Goal: Book appointment/travel/reservation

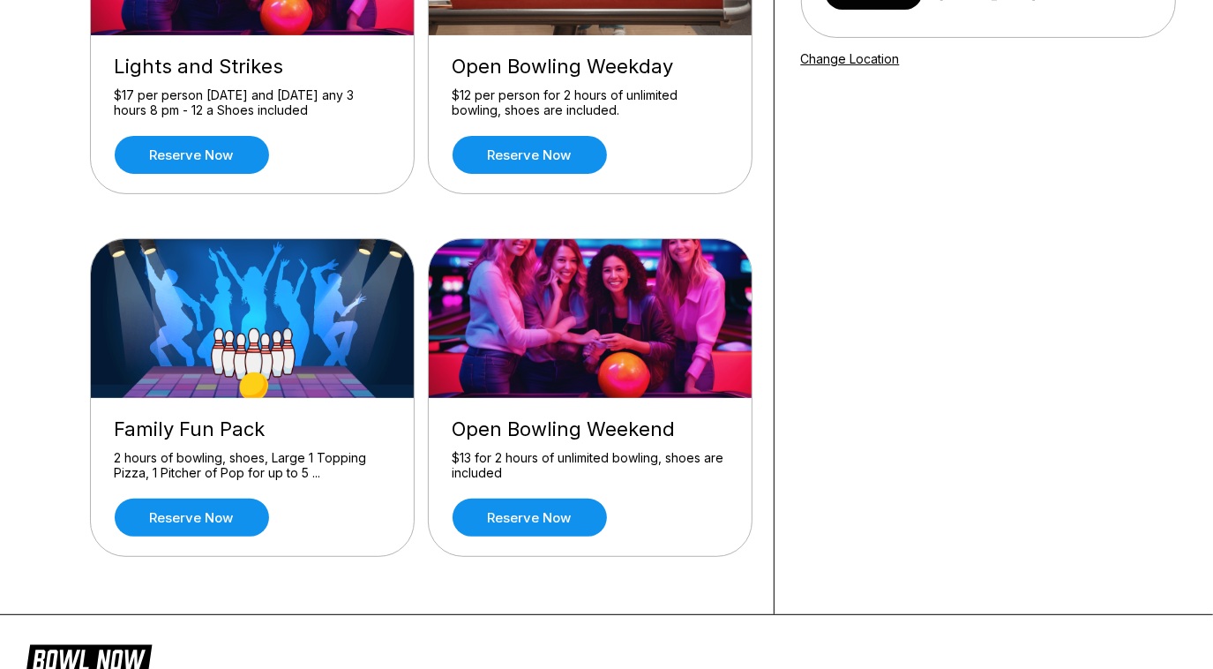
scroll to position [320, 0]
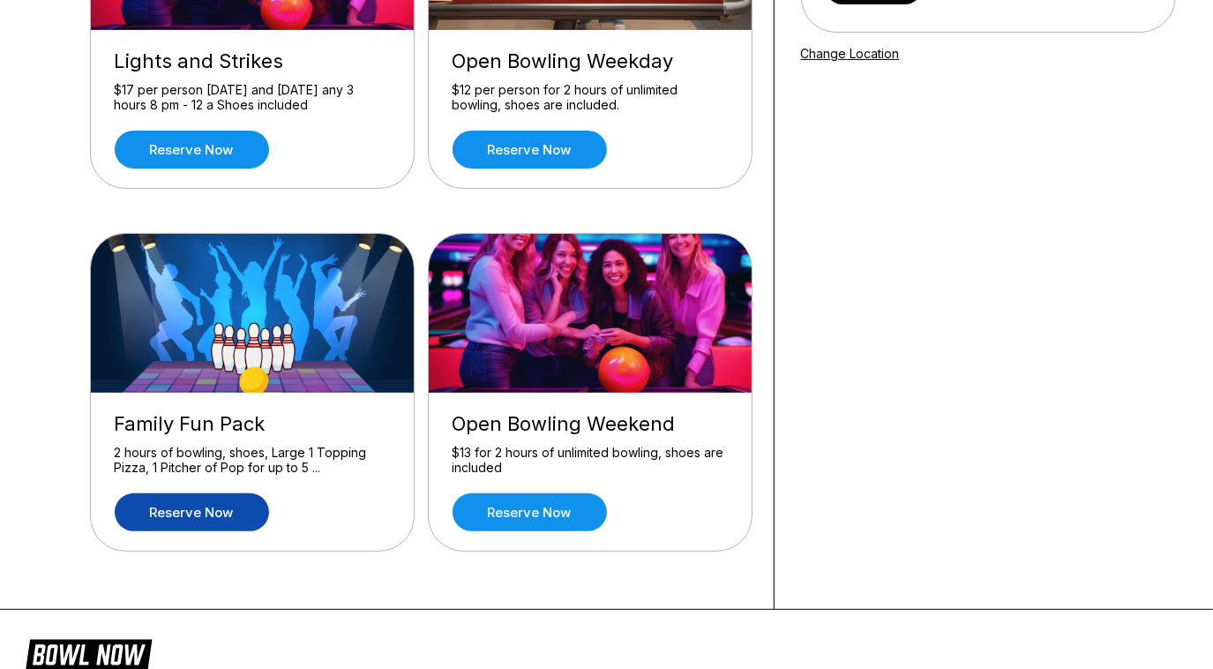
click at [233, 503] on link "Reserve now" at bounding box center [192, 512] width 154 height 38
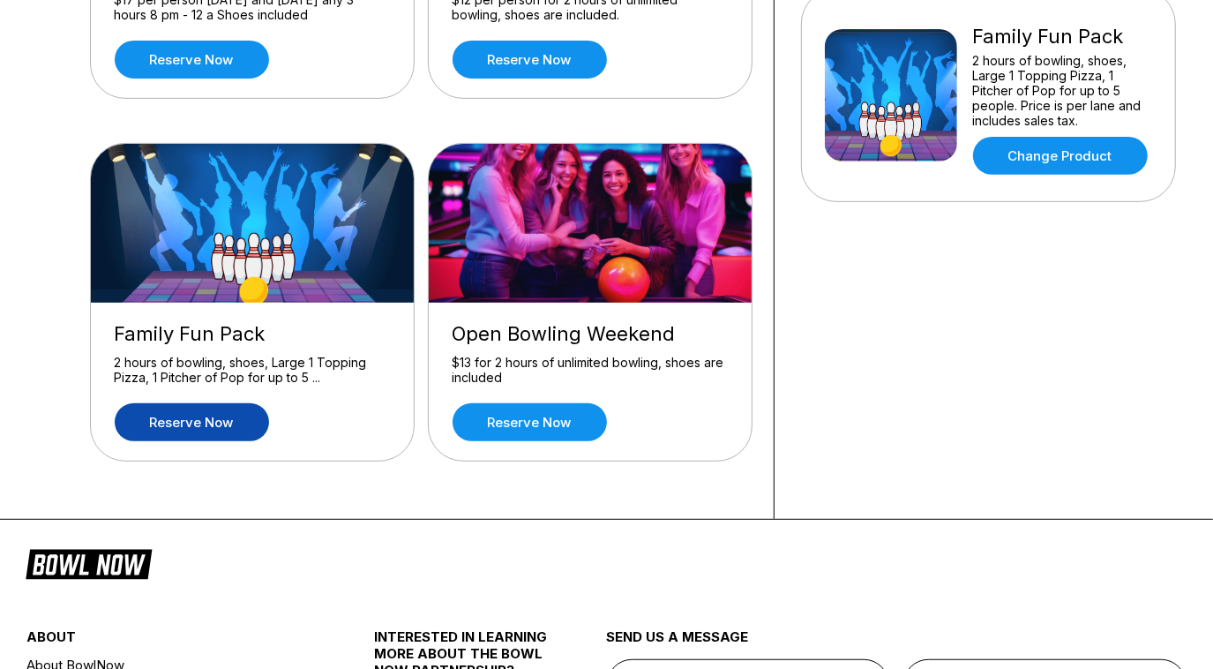
scroll to position [382, 0]
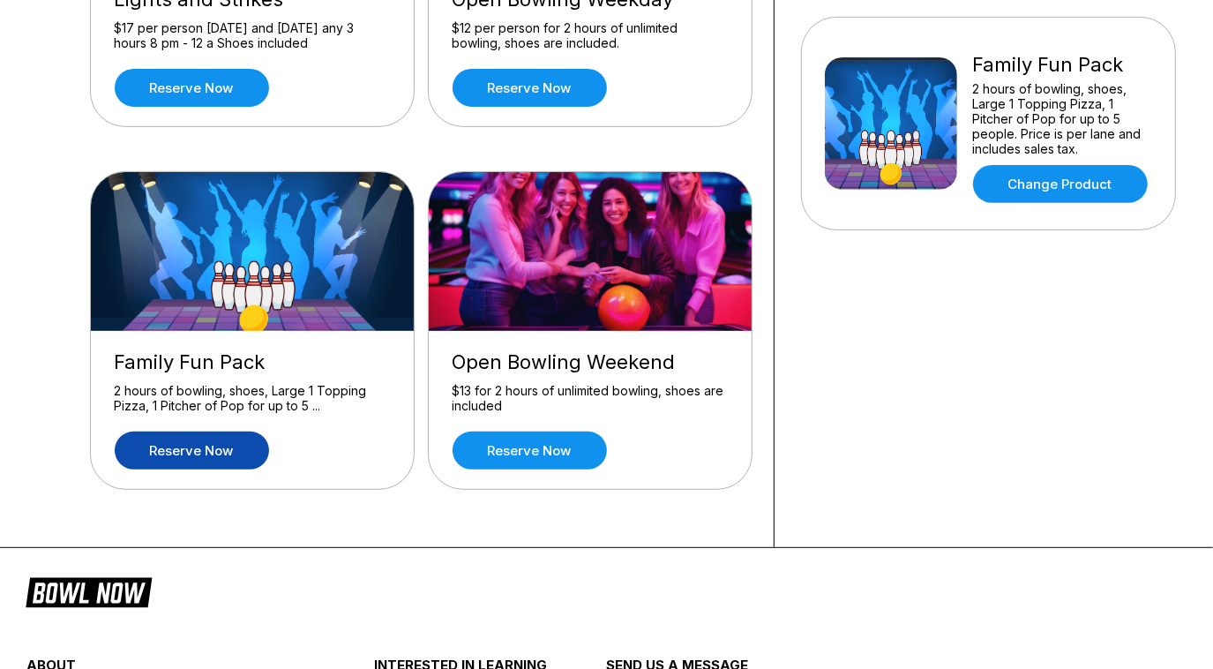
click at [225, 450] on link "Reserve now" at bounding box center [192, 450] width 154 height 38
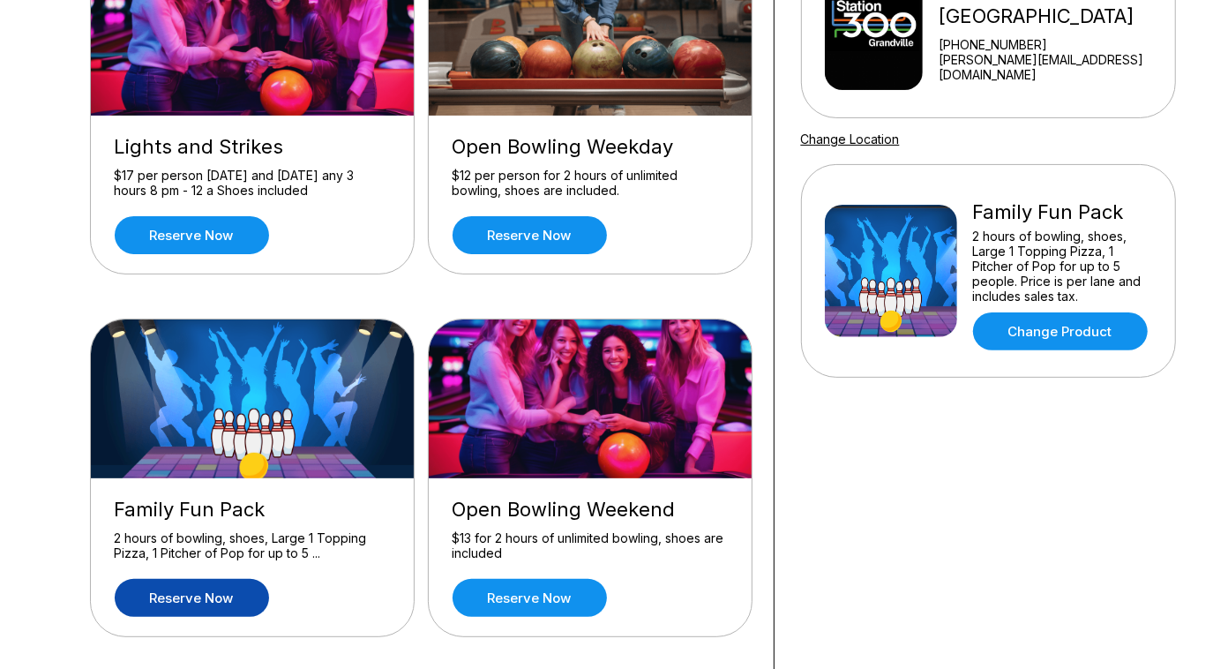
scroll to position [240, 0]
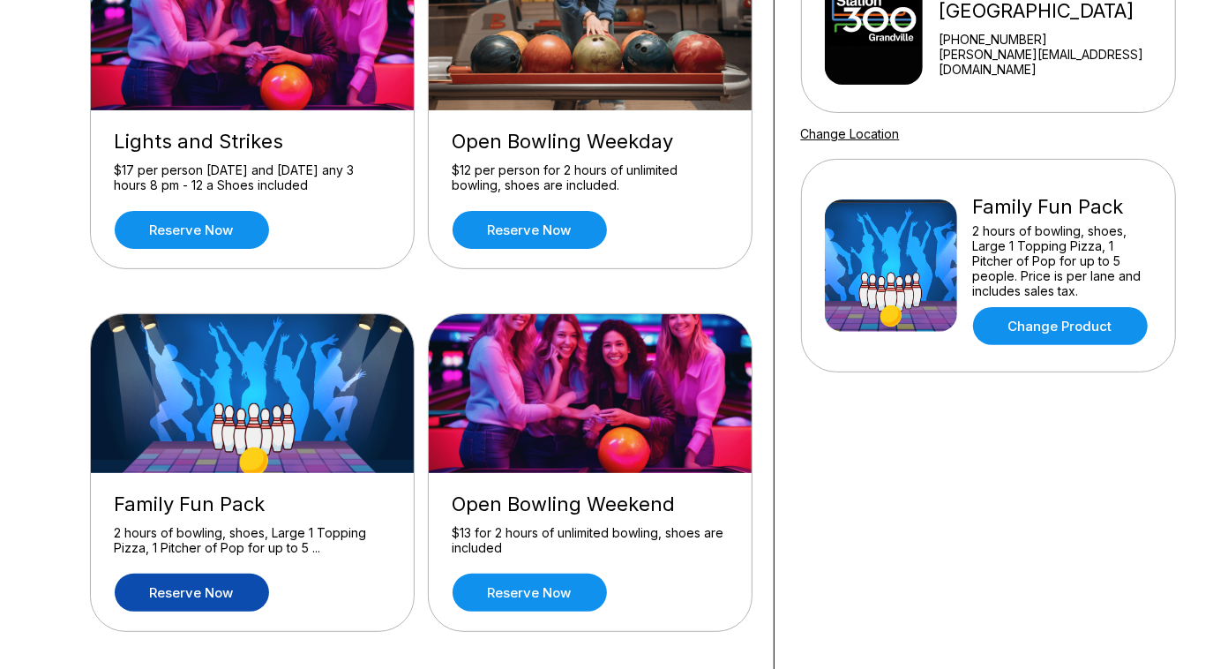
click at [167, 589] on link "Reserve now" at bounding box center [192, 593] width 154 height 38
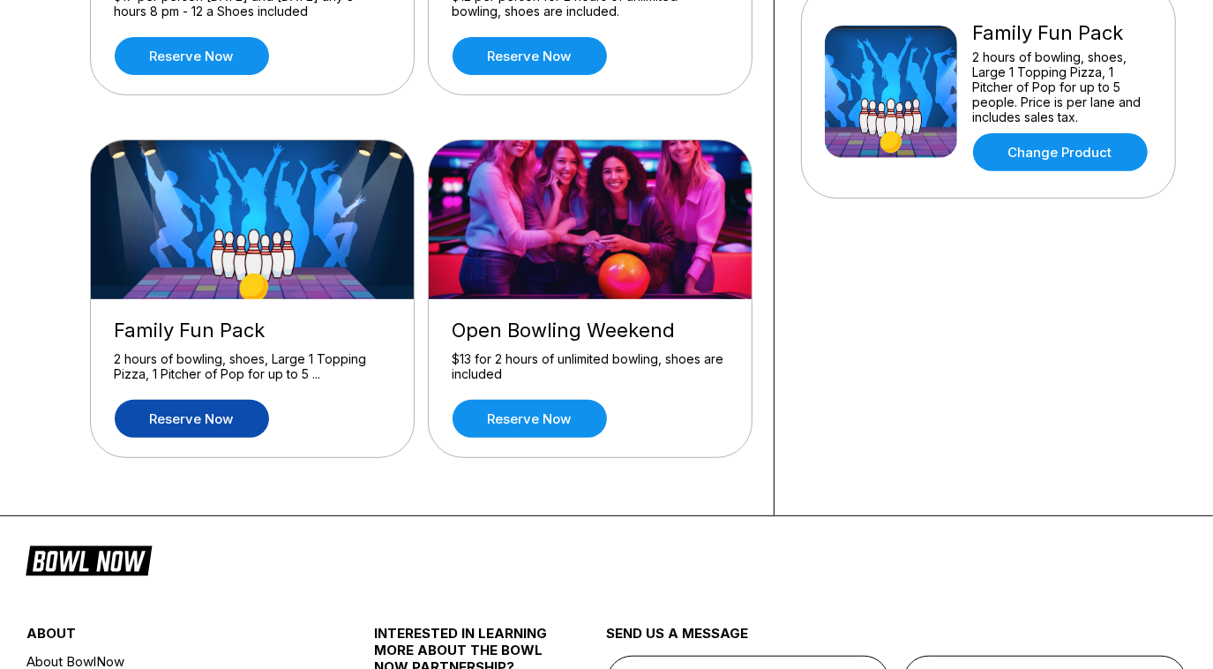
scroll to position [382, 0]
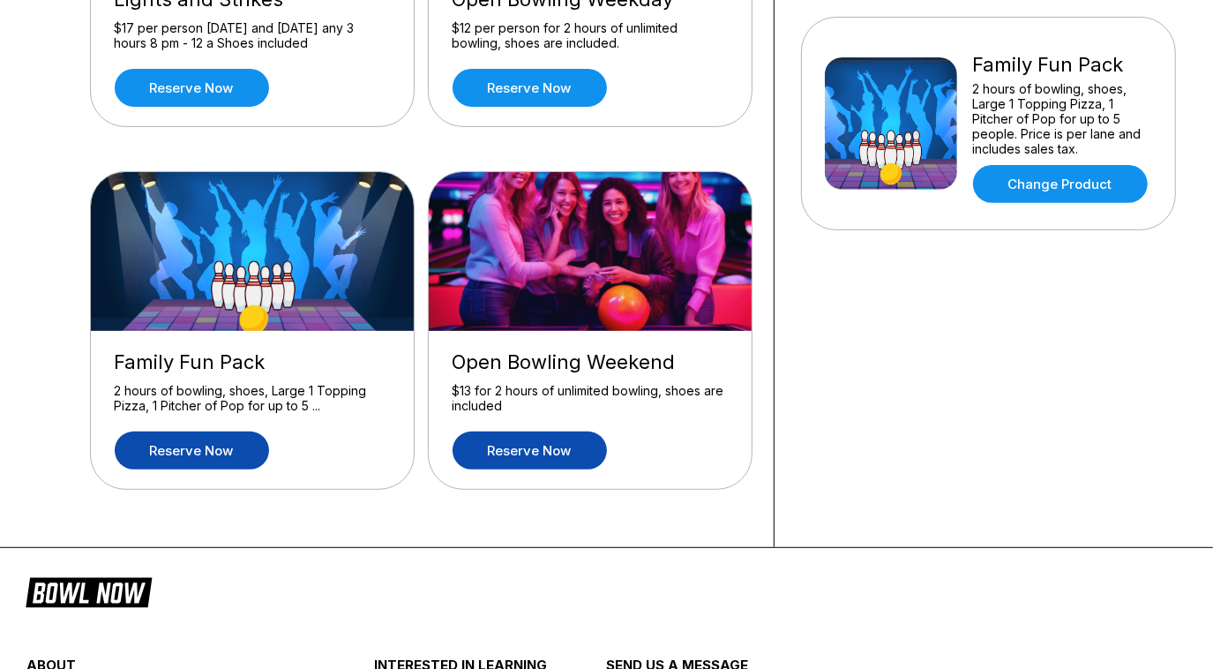
click at [527, 460] on link "Reserve now" at bounding box center [530, 450] width 154 height 38
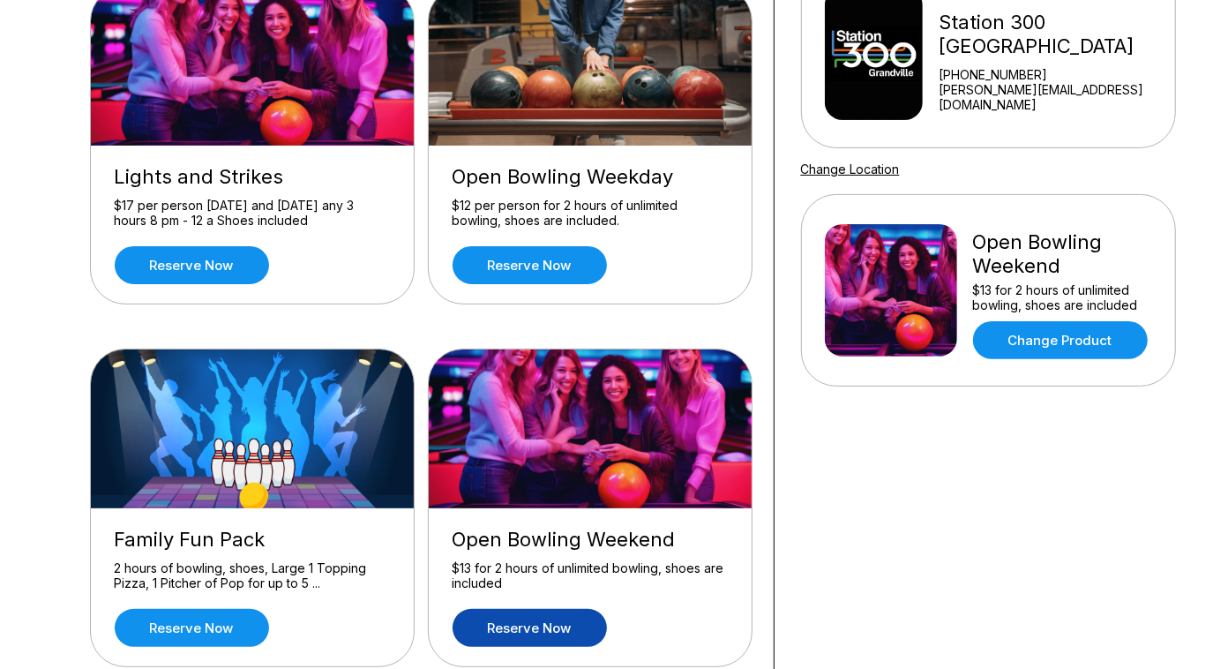
scroll to position [240, 0]
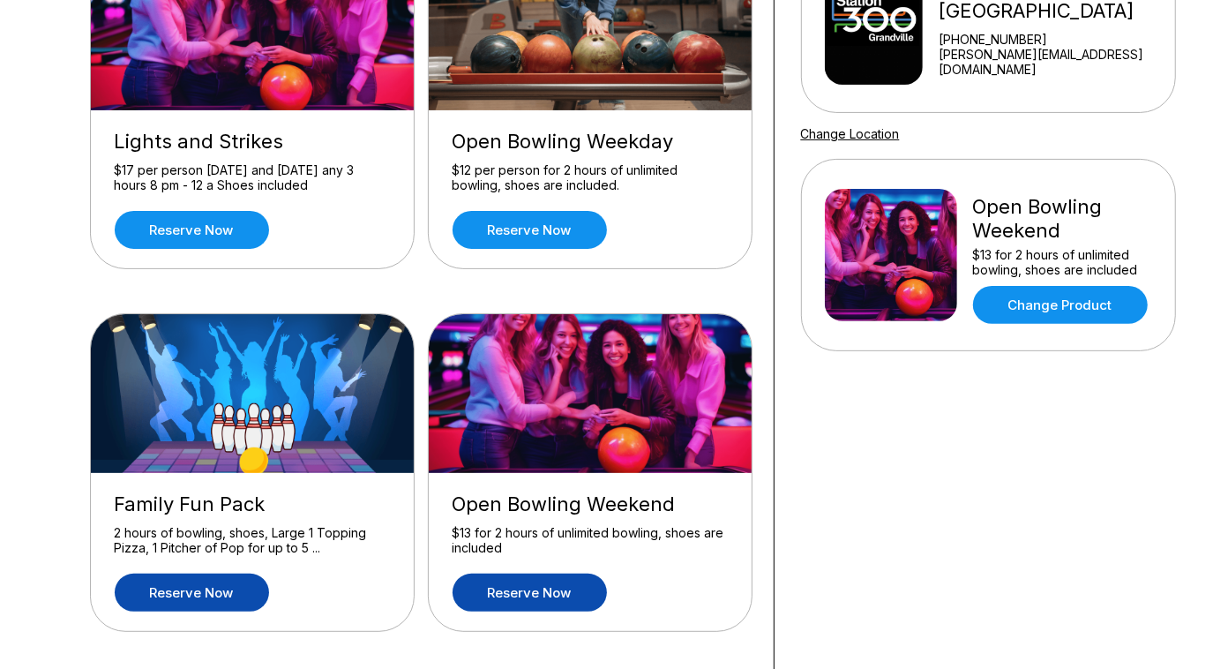
click at [229, 582] on link "Reserve now" at bounding box center [192, 593] width 154 height 38
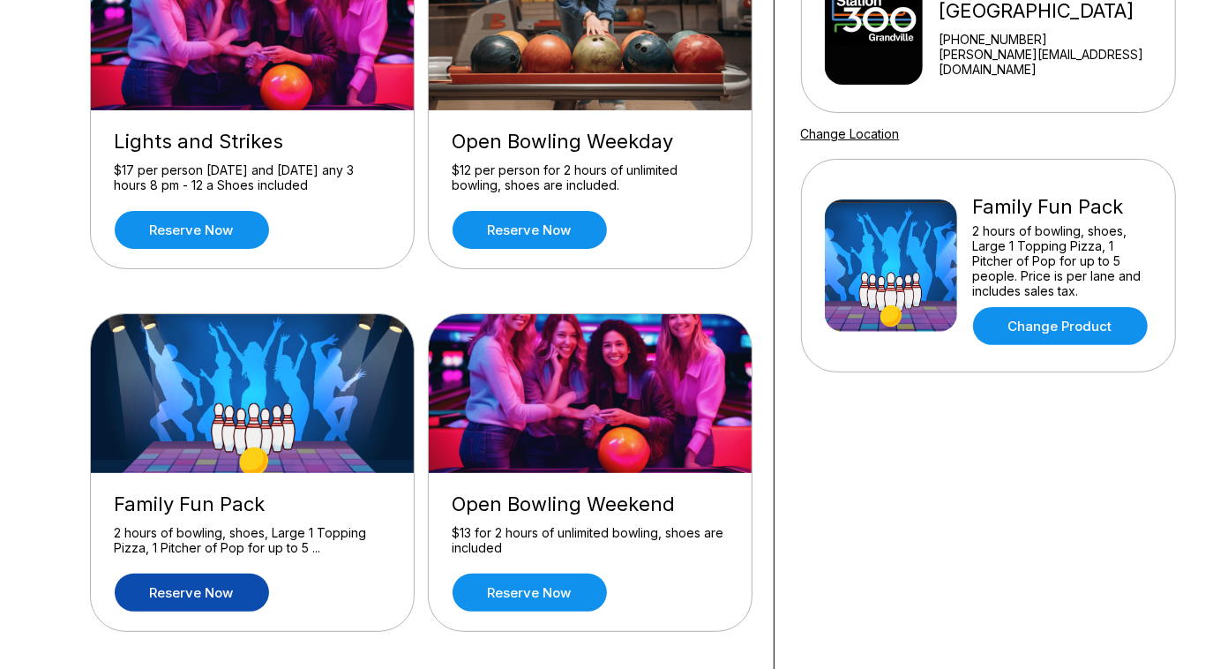
scroll to position [0, 0]
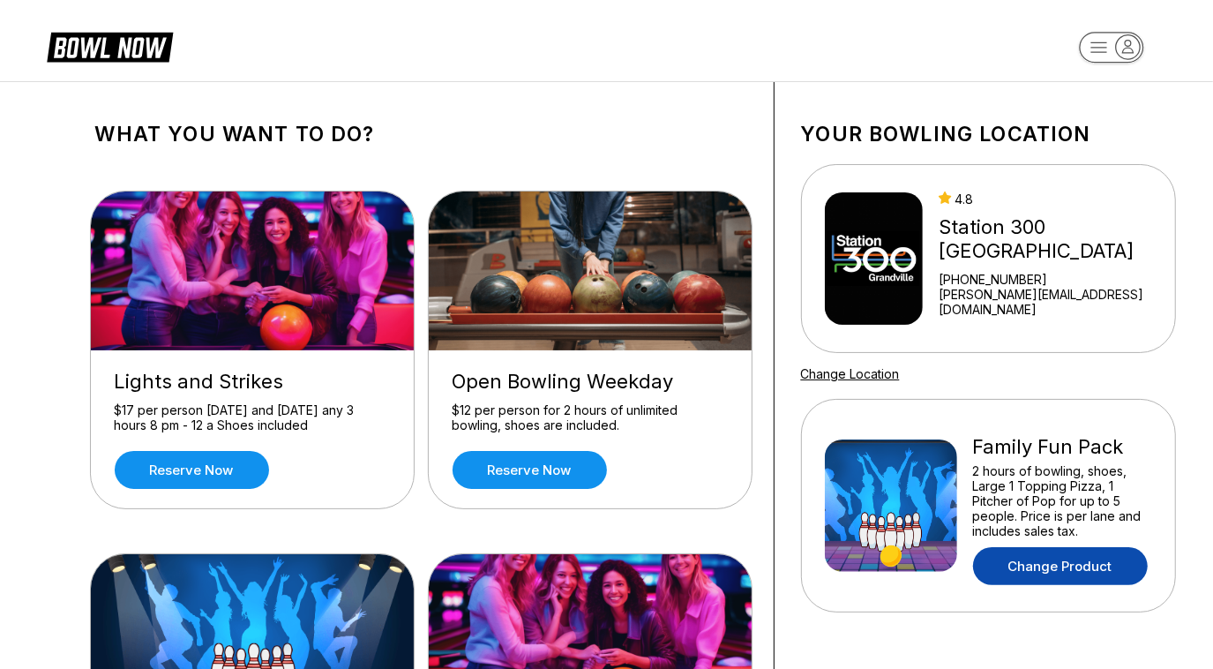
click at [1021, 573] on link "Change Product" at bounding box center [1060, 566] width 175 height 38
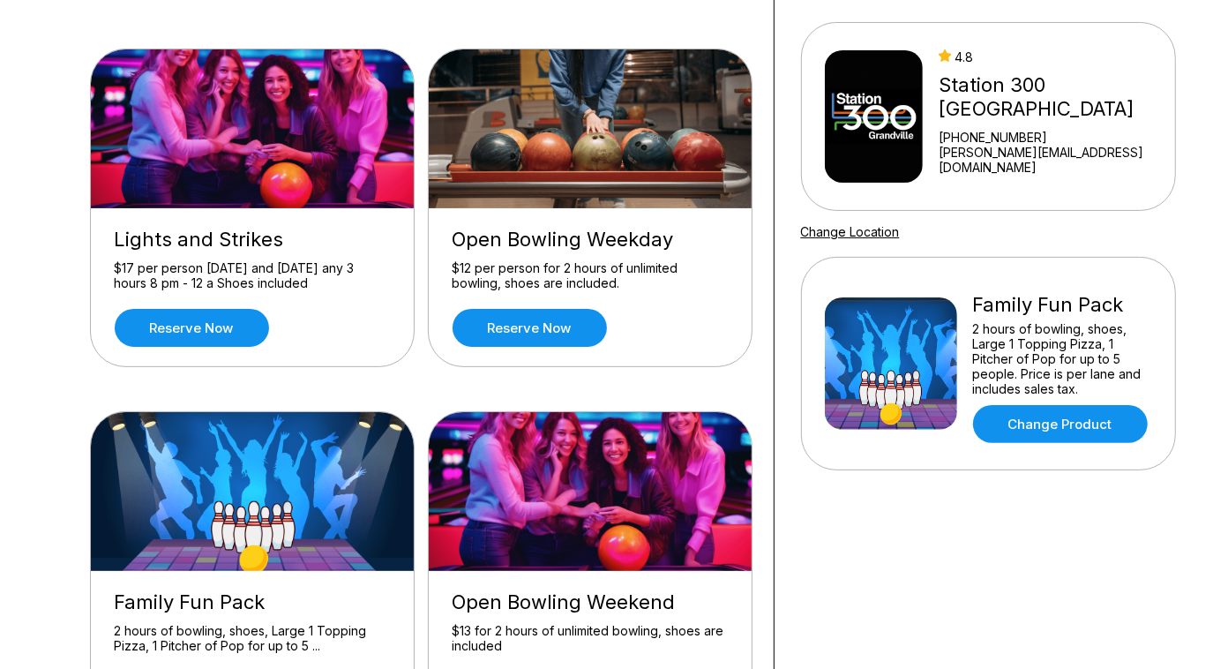
scroll to position [320, 0]
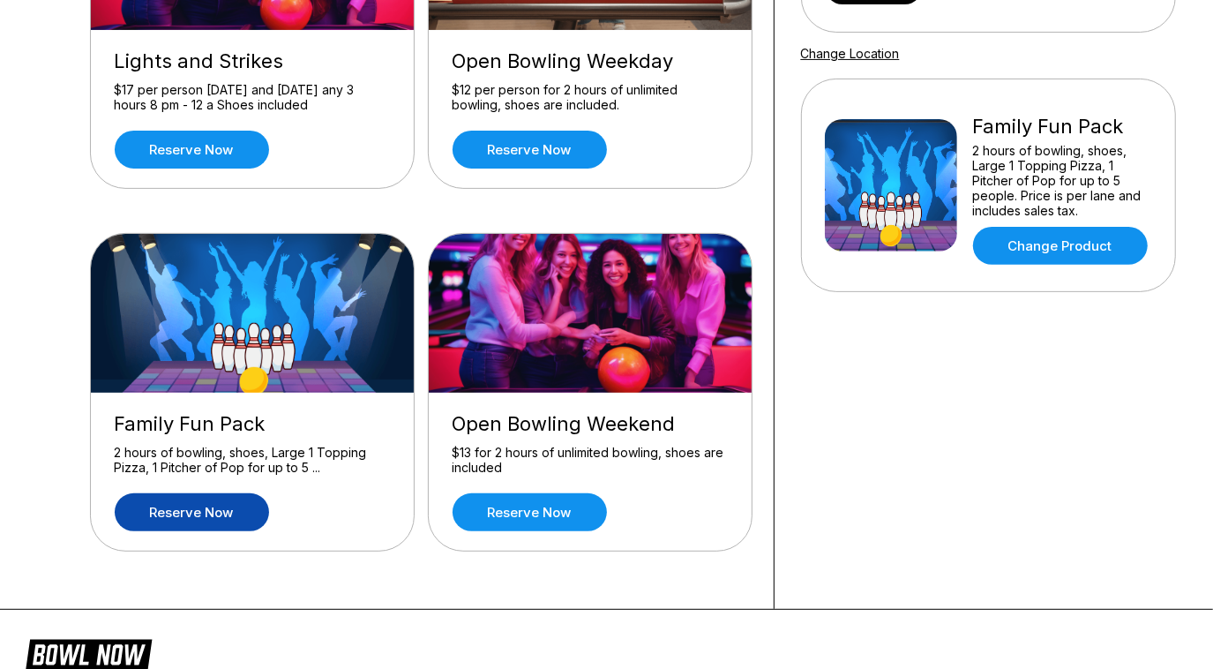
click at [223, 448] on div "2 hours of bowling, shoes, Large 1 Topping Pizza, 1 Pitcher of Pop for up to 5 …" at bounding box center [252, 460] width 275 height 31
click at [205, 514] on link "Reserve now" at bounding box center [192, 512] width 154 height 38
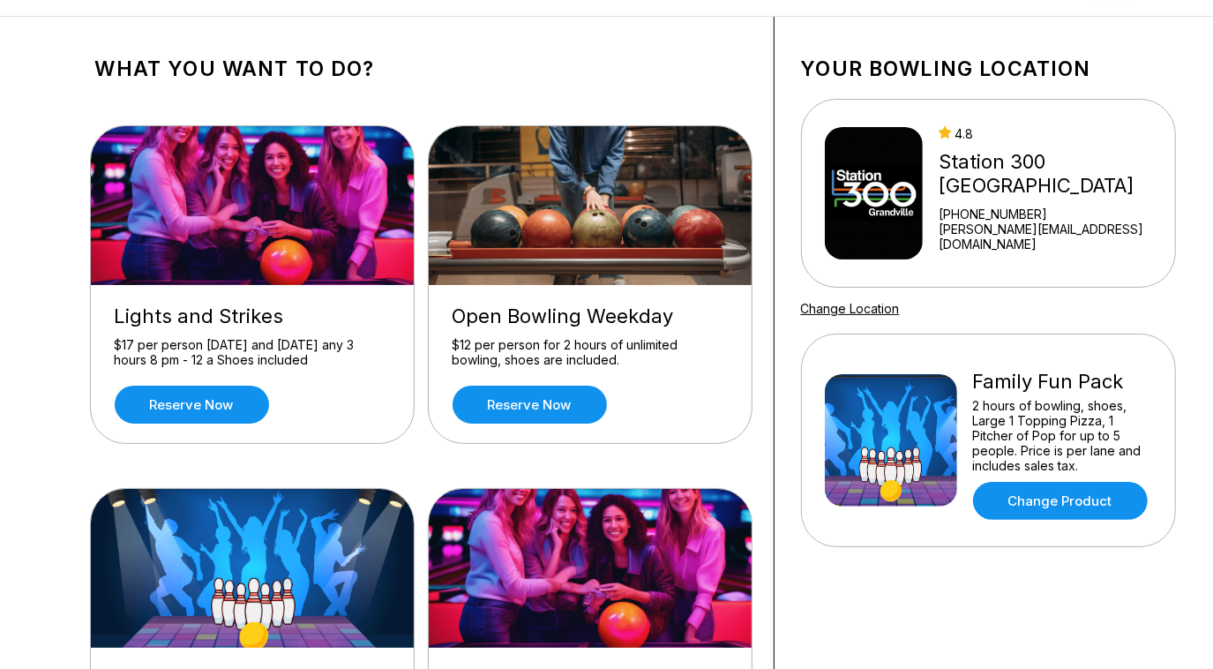
scroll to position [160, 0]
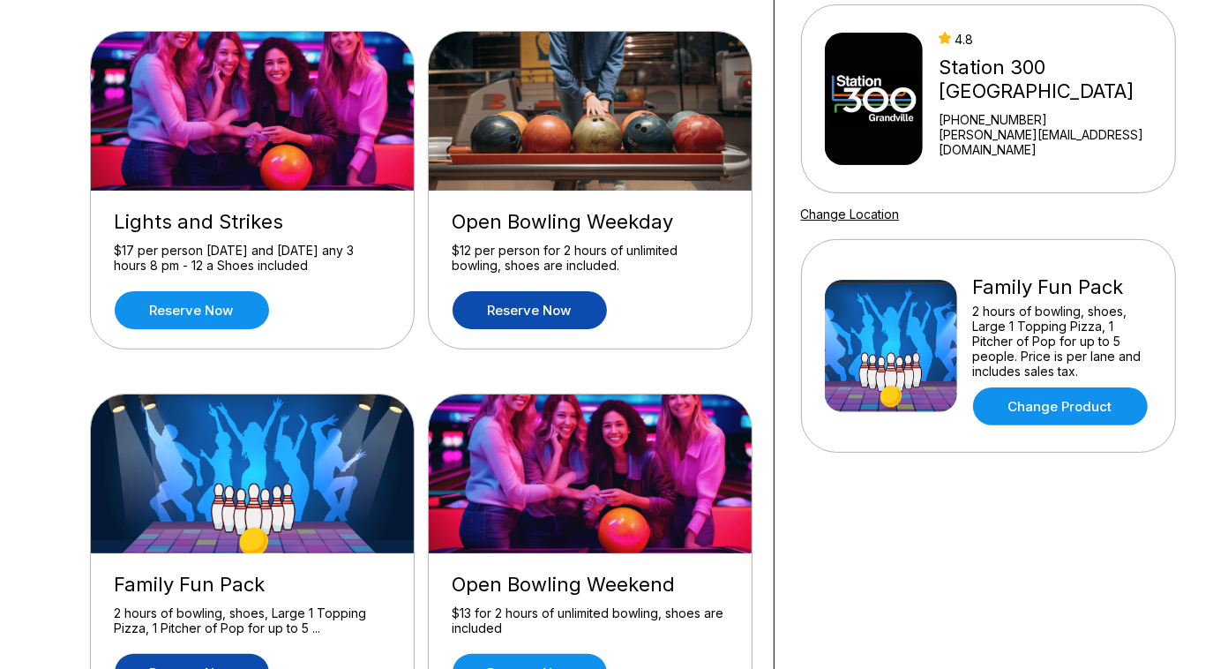
click at [529, 300] on link "Reserve now" at bounding box center [530, 310] width 154 height 38
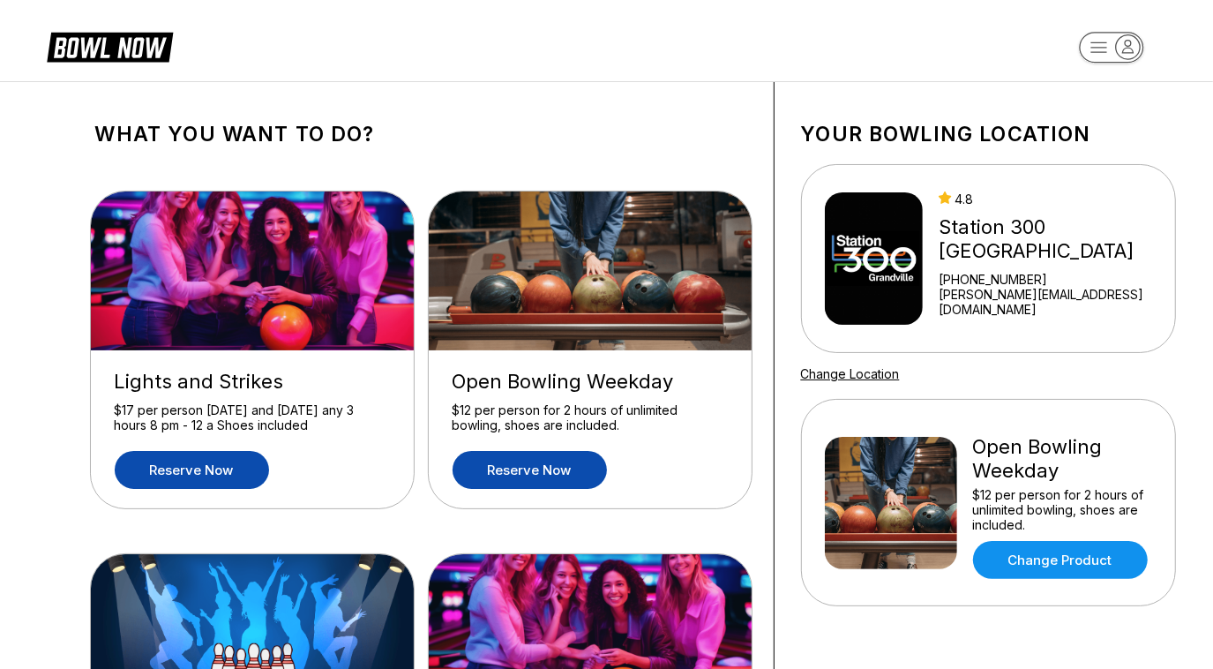
click at [221, 454] on link "Reserve now" at bounding box center [192, 470] width 154 height 38
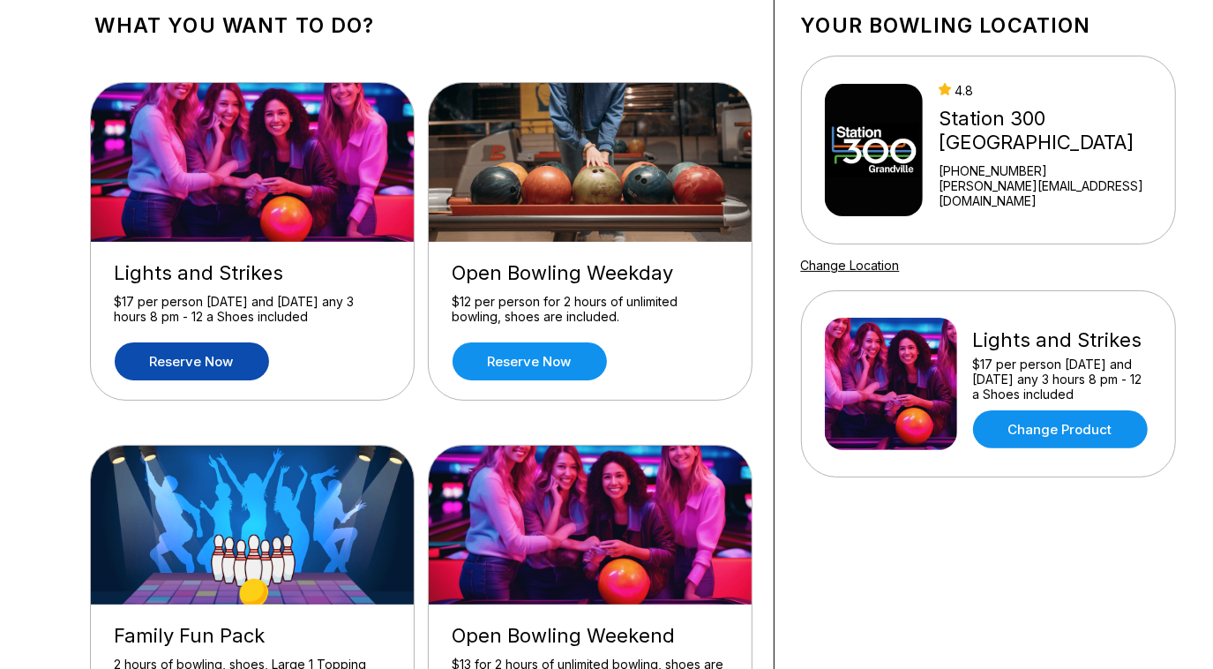
scroll to position [240, 0]
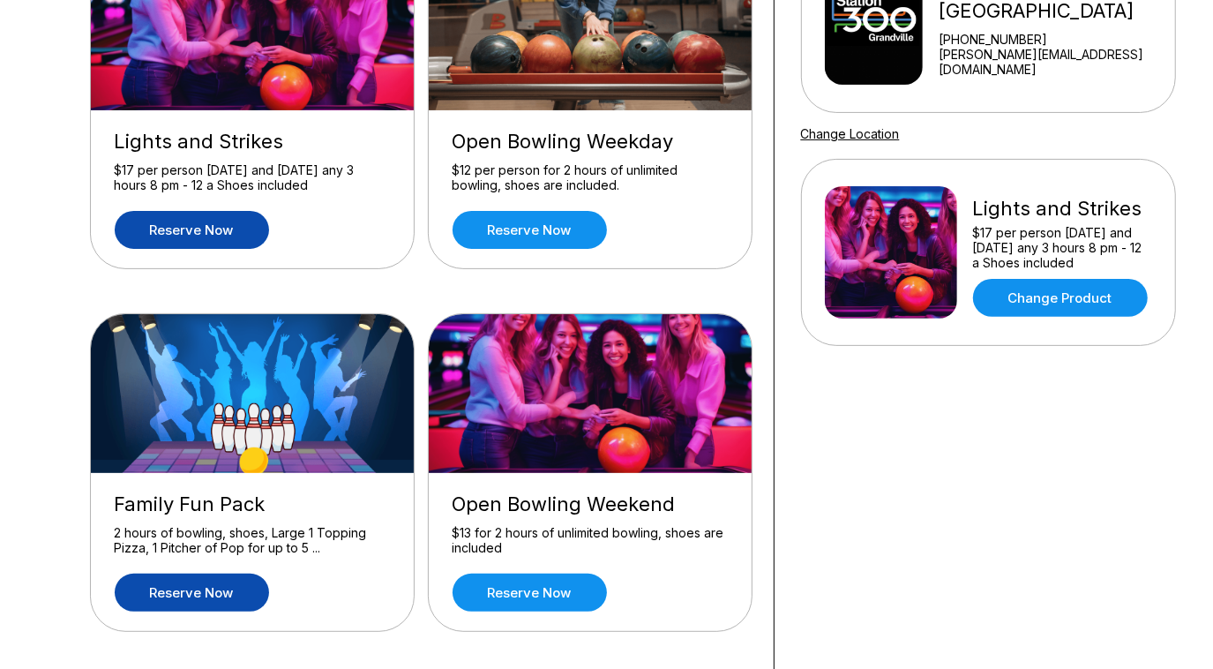
click at [233, 589] on link "Reserve now" at bounding box center [192, 593] width 154 height 38
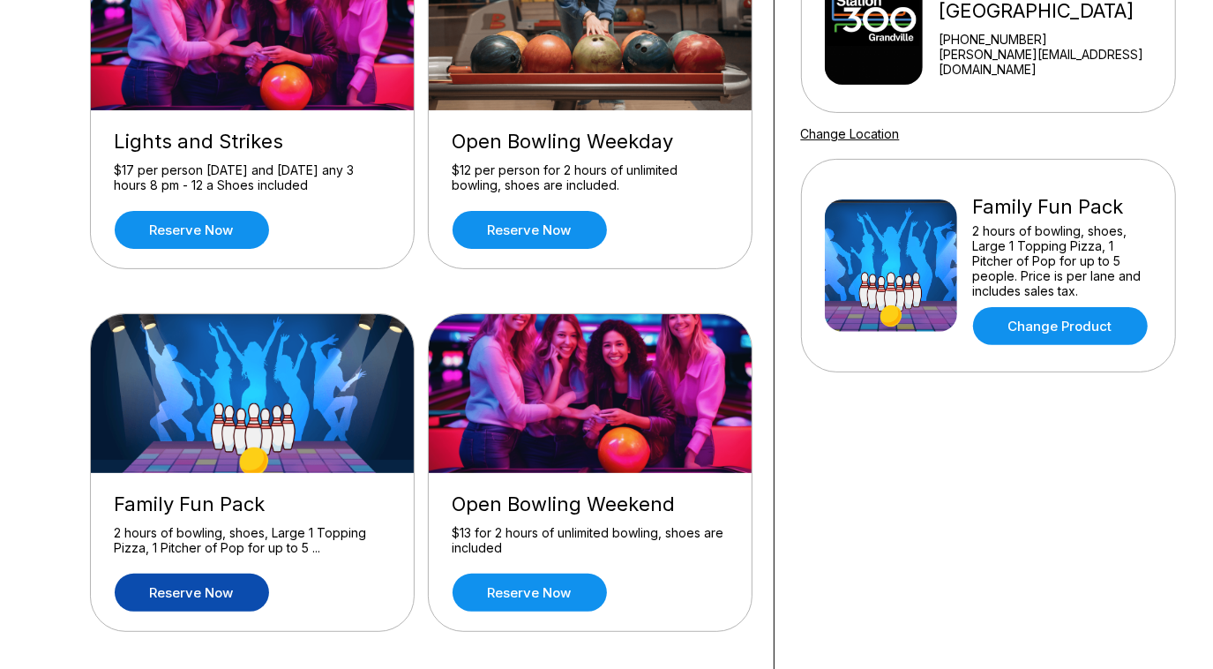
scroll to position [0, 0]
